Goal: Information Seeking & Learning: Learn about a topic

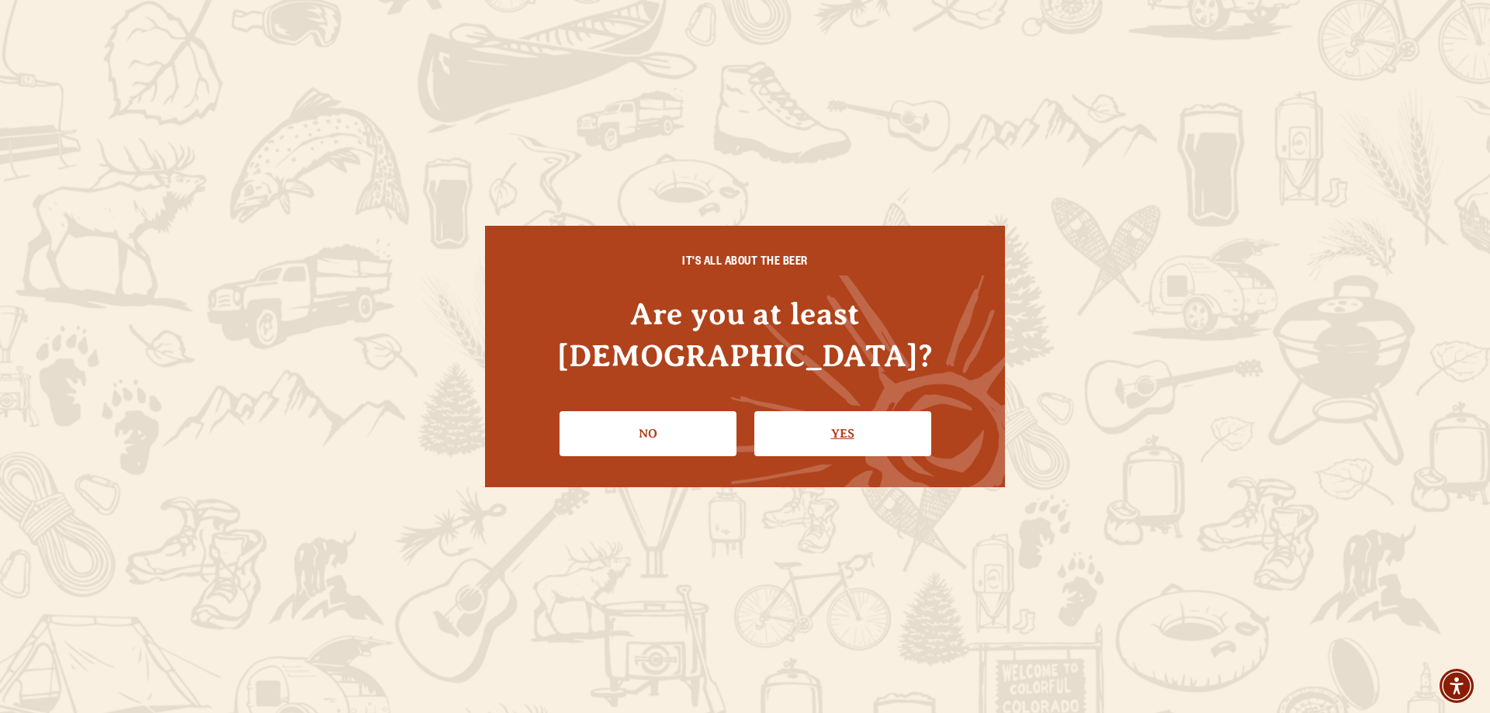
click at [822, 425] on link "Yes" at bounding box center [842, 433] width 177 height 45
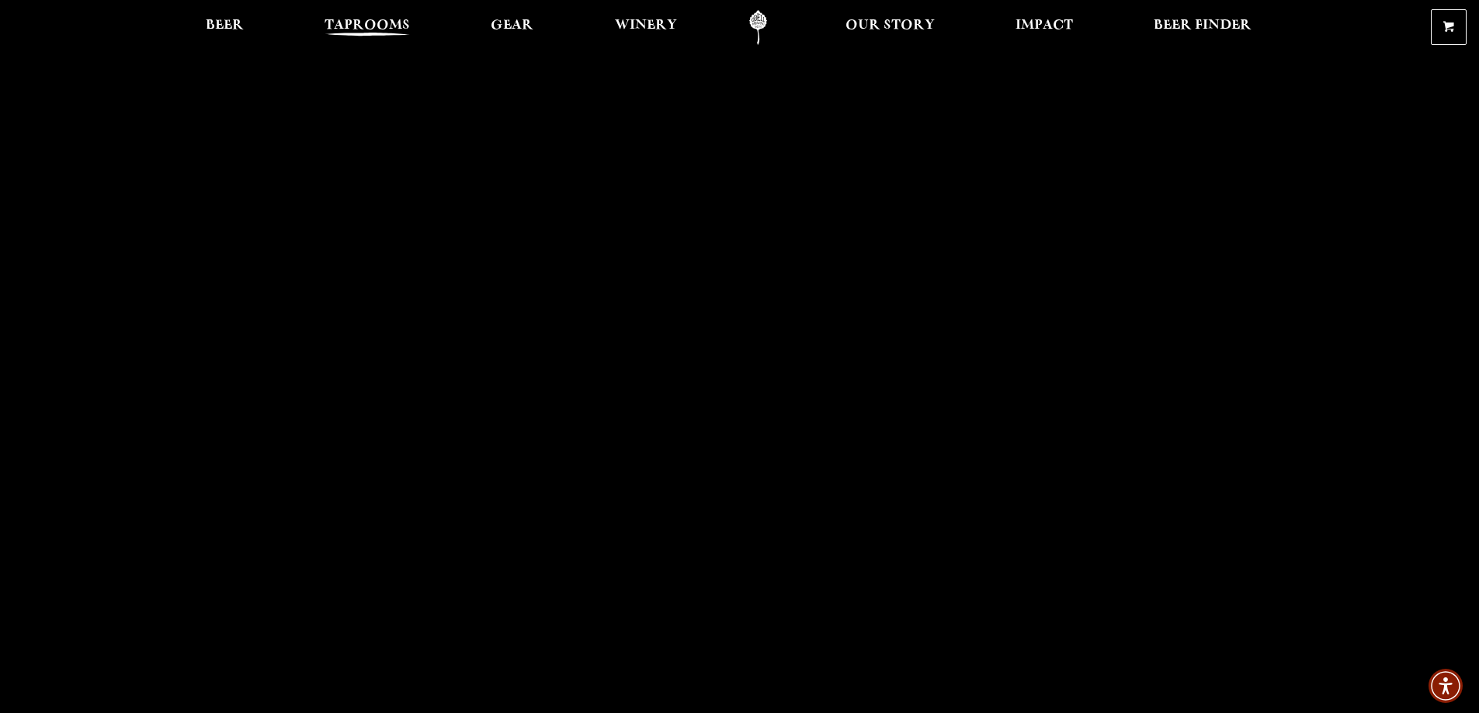
click at [373, 20] on span "Taprooms" at bounding box center [366, 25] width 85 height 12
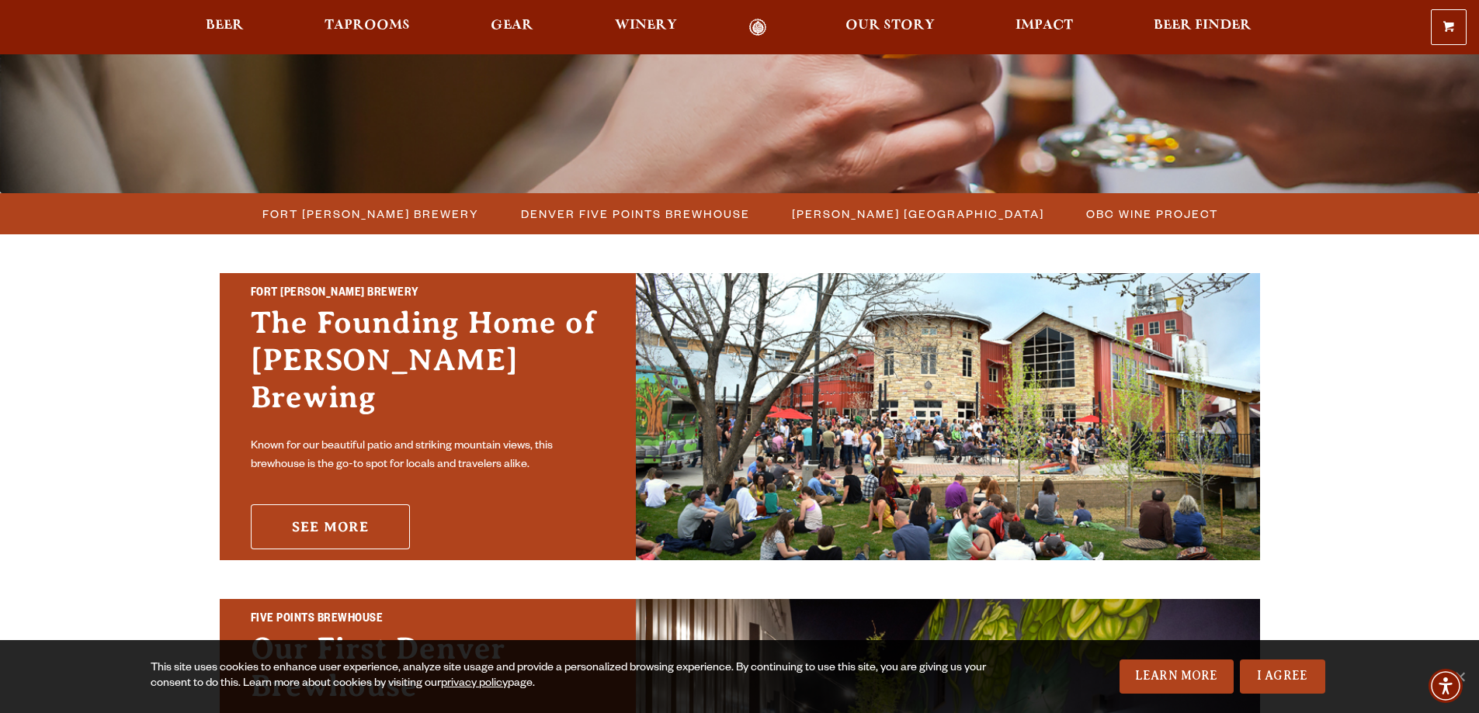
scroll to position [310, 0]
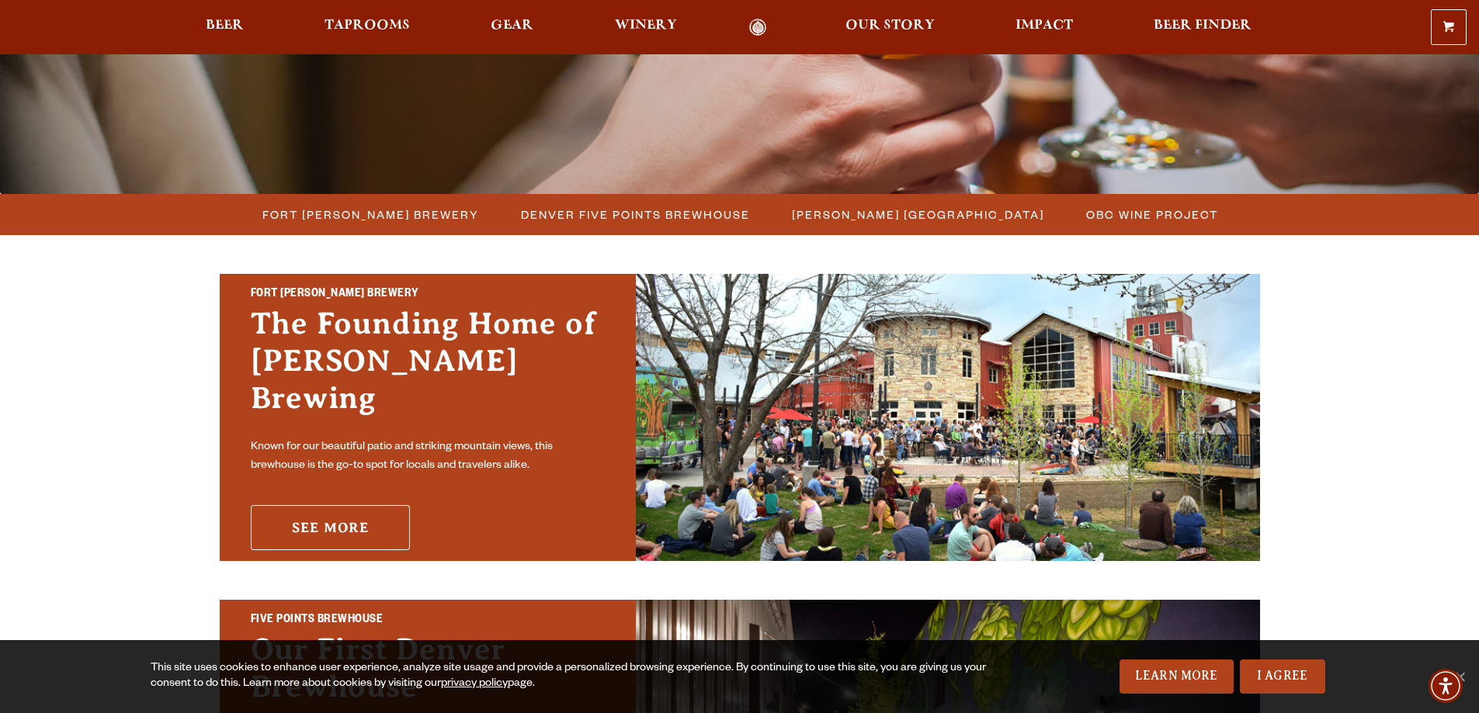
click at [309, 513] on link "See More" at bounding box center [330, 527] width 159 height 45
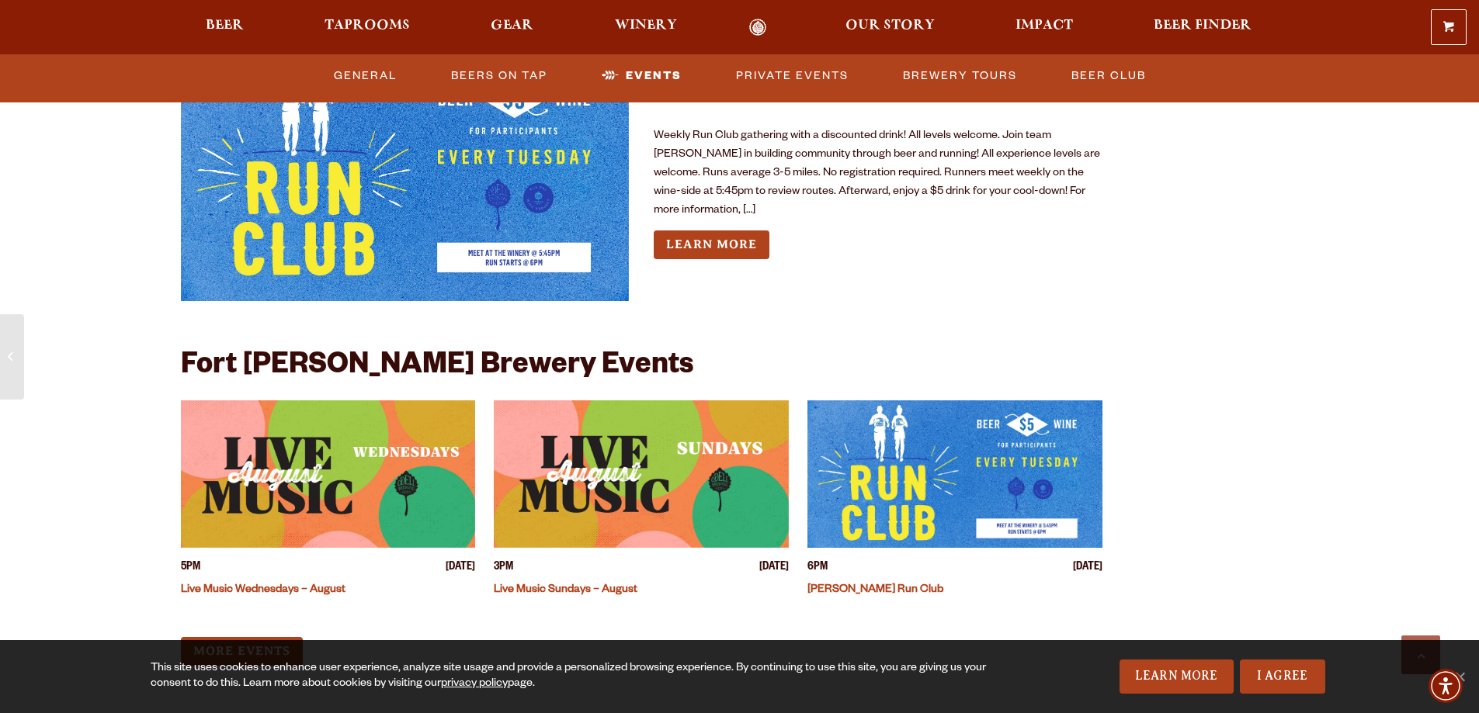
scroll to position [3881, 0]
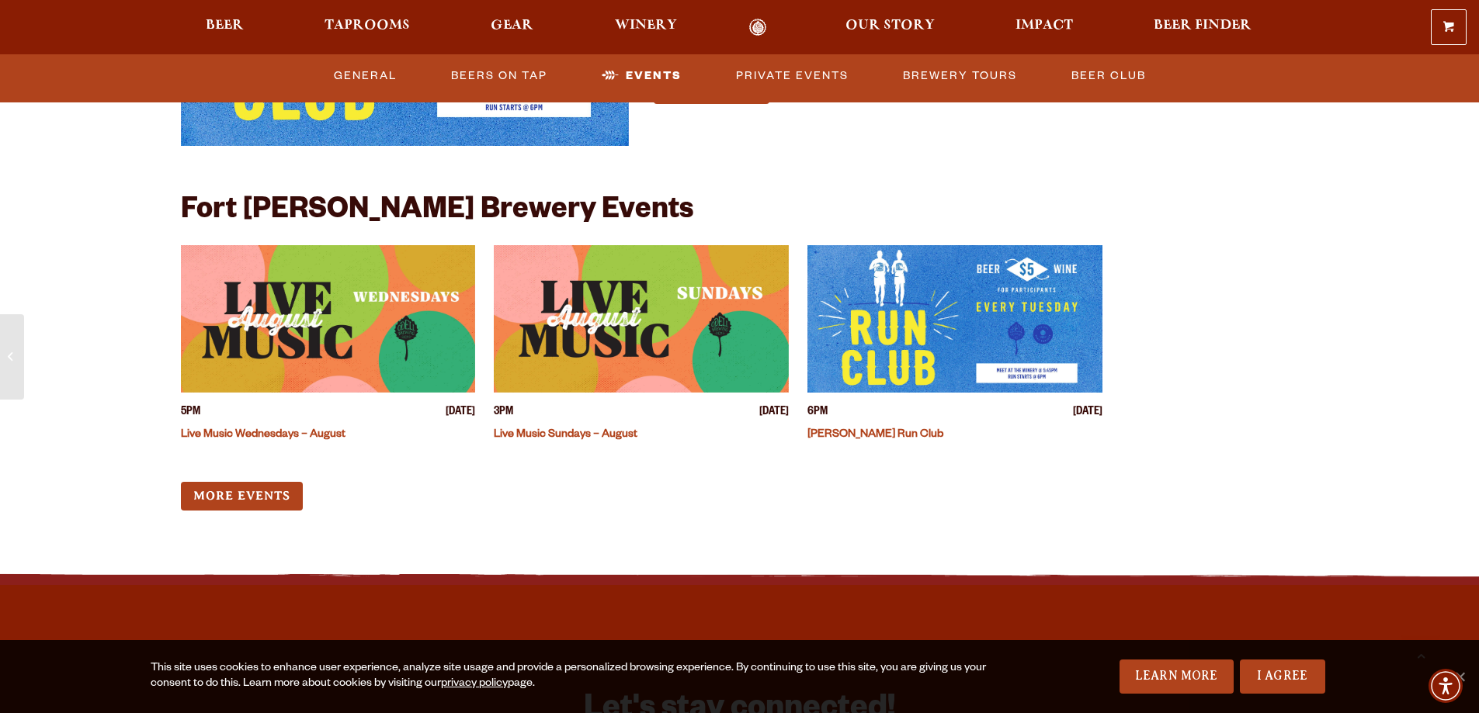
click at [355, 343] on img "View event details" at bounding box center [328, 318] width 295 height 147
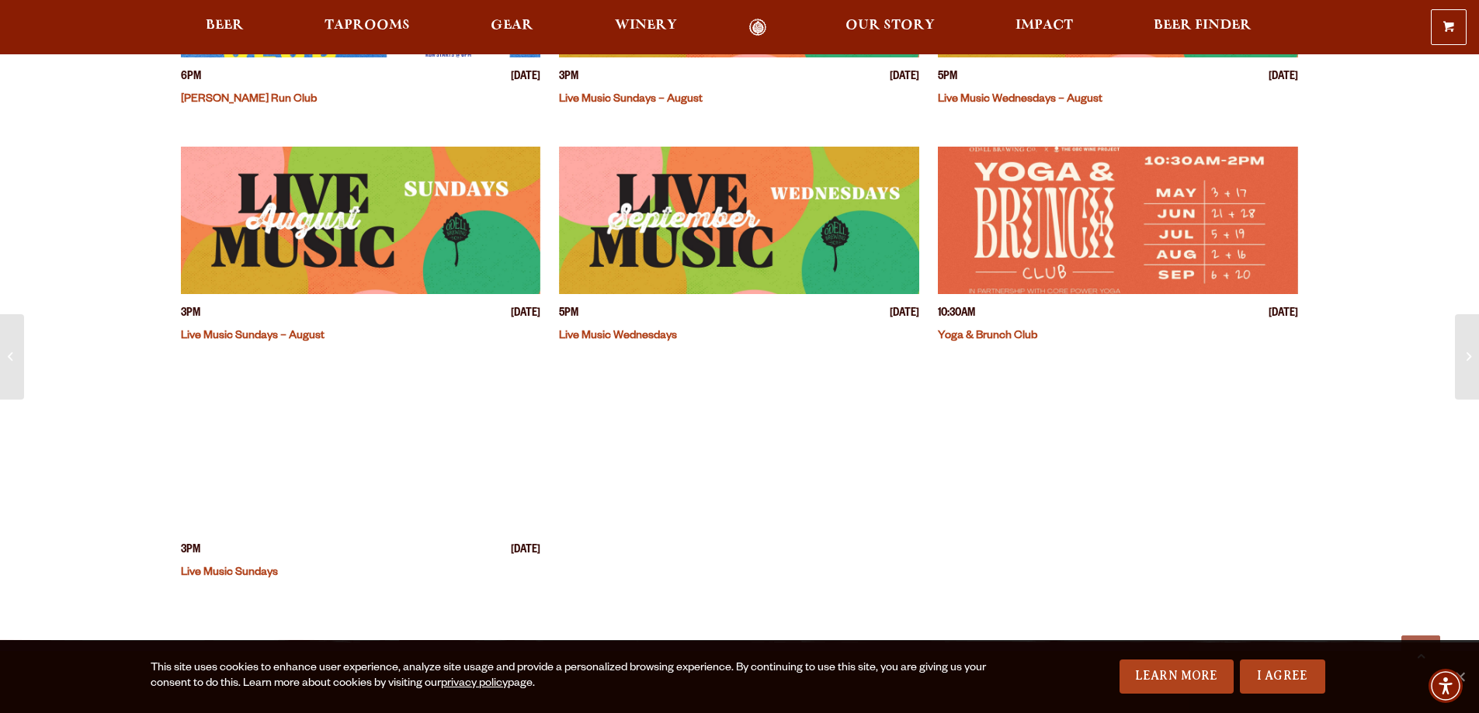
scroll to position [310, 0]
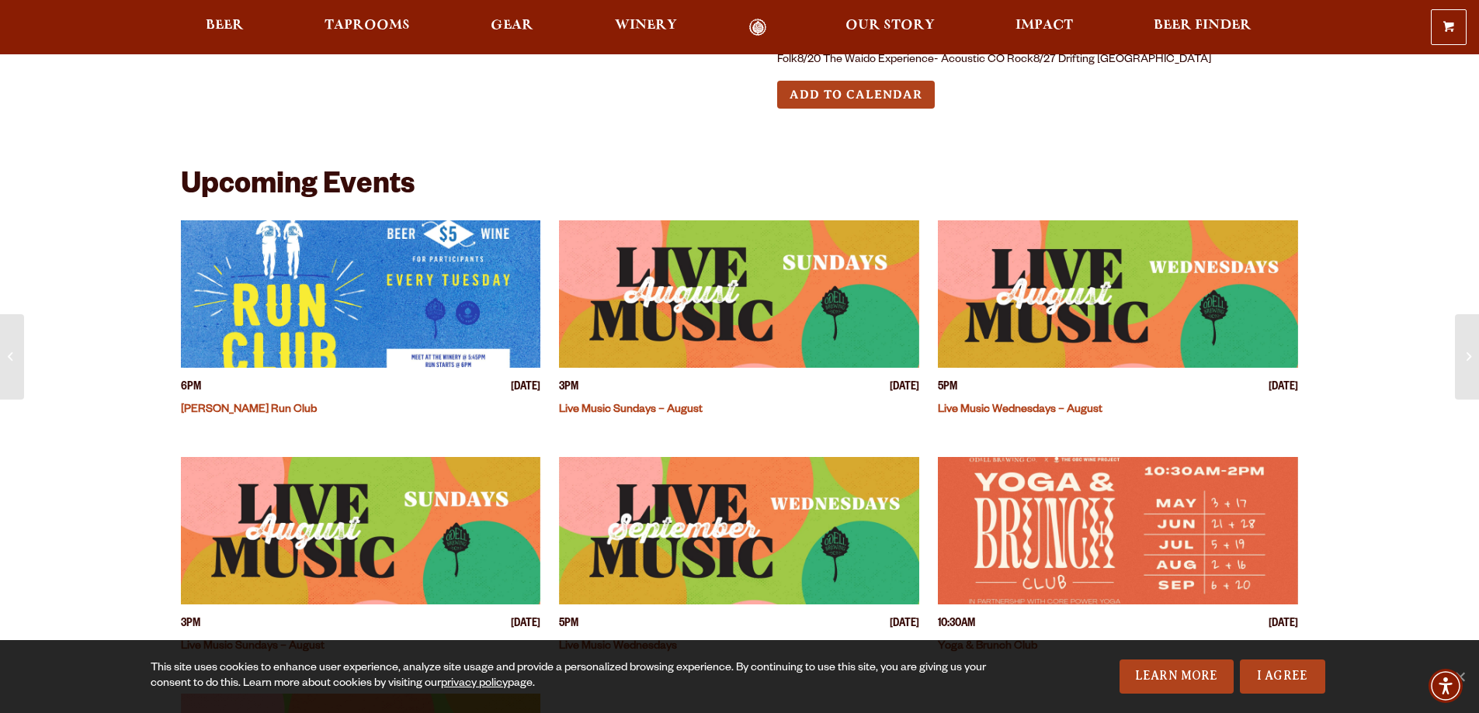
click at [759, 303] on img "View event details" at bounding box center [739, 293] width 360 height 147
